Goal: Information Seeking & Learning: Stay updated

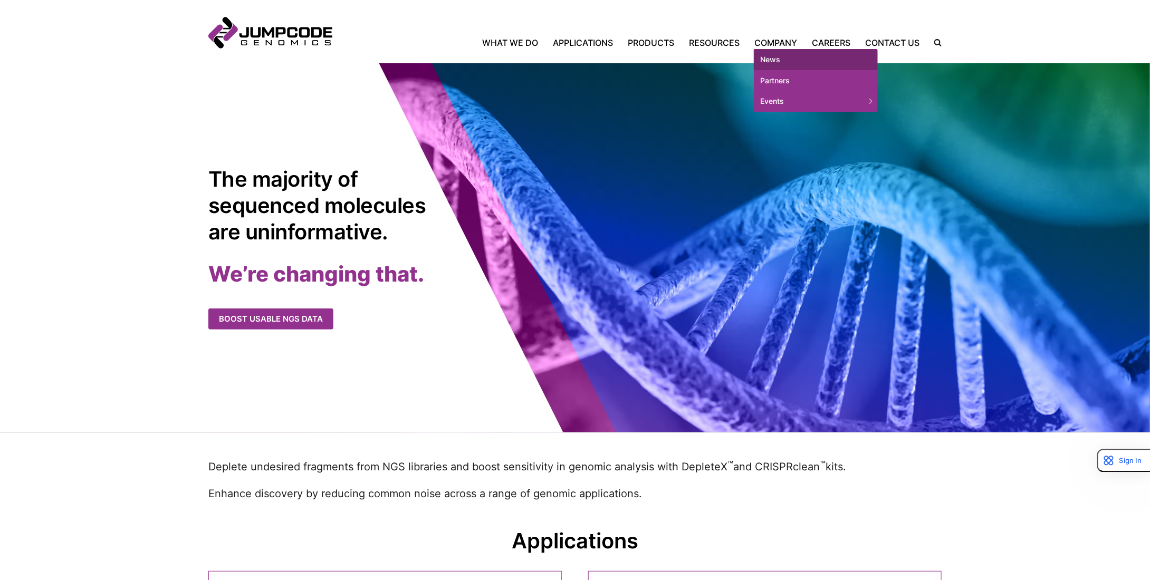
click at [790, 59] on link "News" at bounding box center [816, 59] width 124 height 21
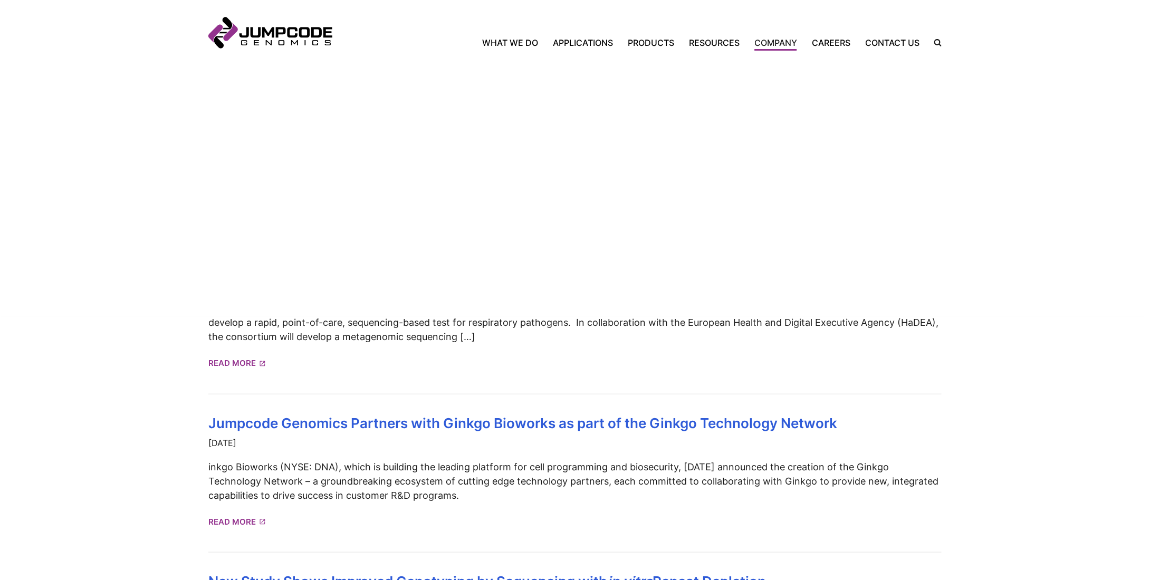
scroll to position [316, 0]
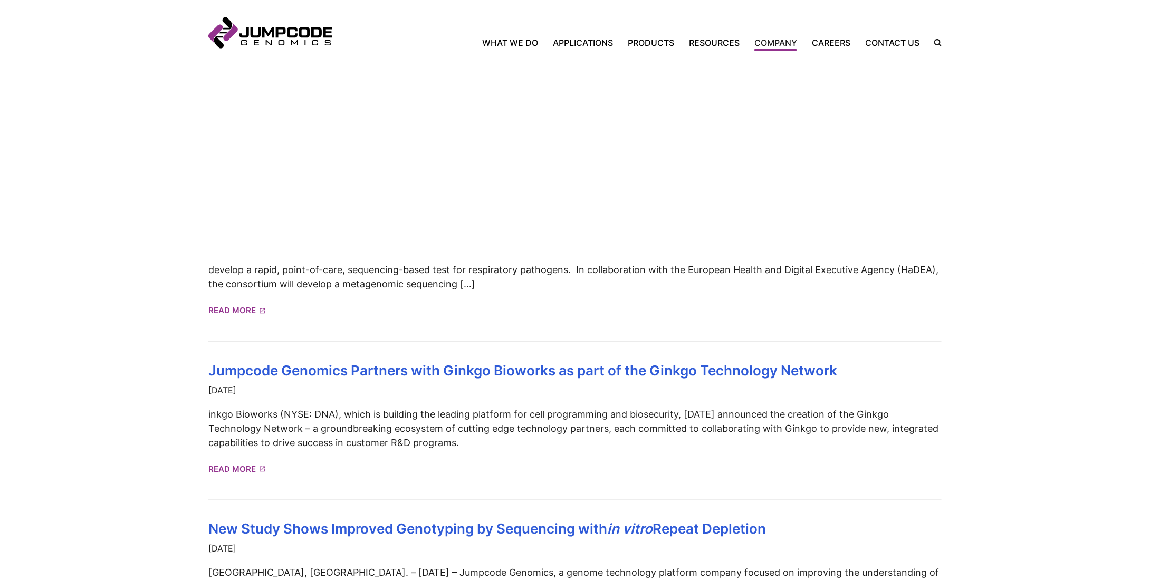
drag, startPoint x: 160, startPoint y: 194, endPoint x: 917, endPoint y: 195, distance: 756.4
click at [917, 195] on section "Jumpcode Genomics Announces License Agreement with ERS Genomics [DATE] License …" at bounding box center [575, 485] width 1150 height 1109
copy link "Jumpcode Genomics and Partners win €24M European Grant to Develop NGS-Based POC…"
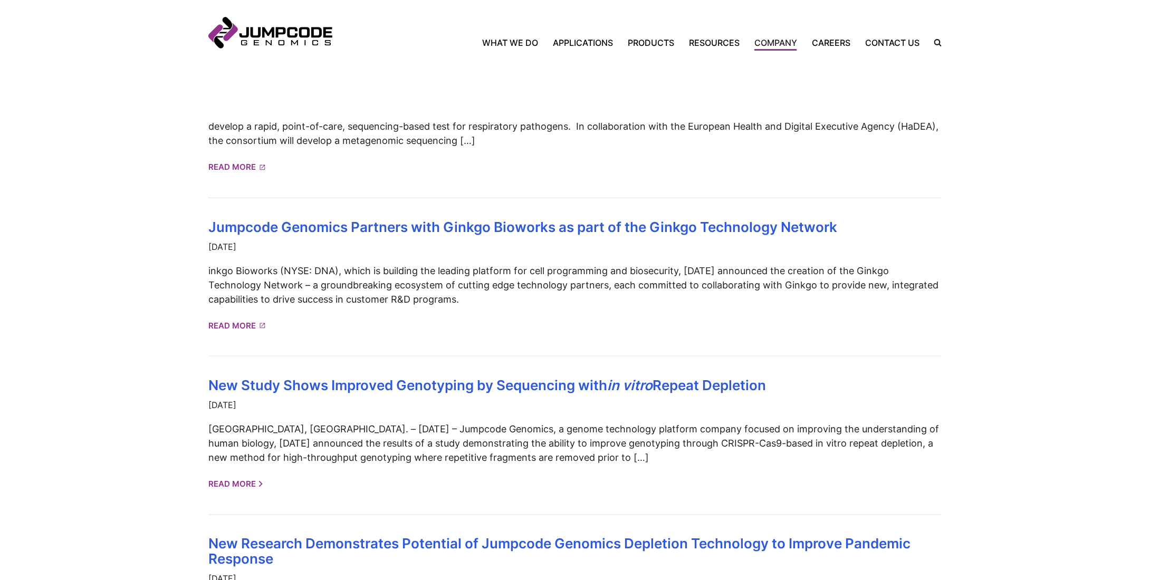
scroll to position [475, 0]
